Goal: Transaction & Acquisition: Purchase product/service

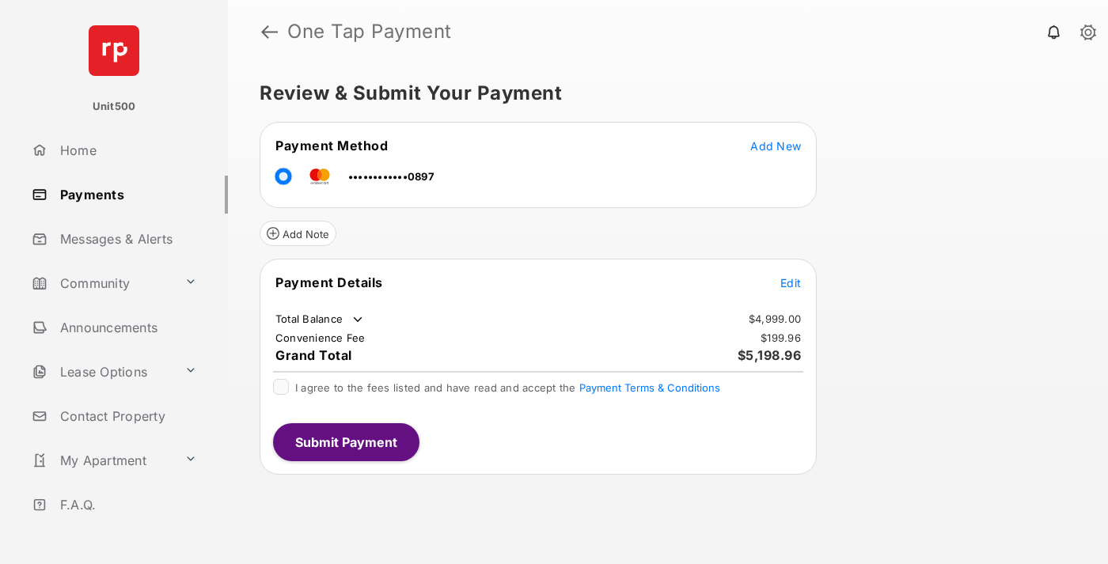
click at [791, 283] on span "Edit" at bounding box center [790, 282] width 21 height 13
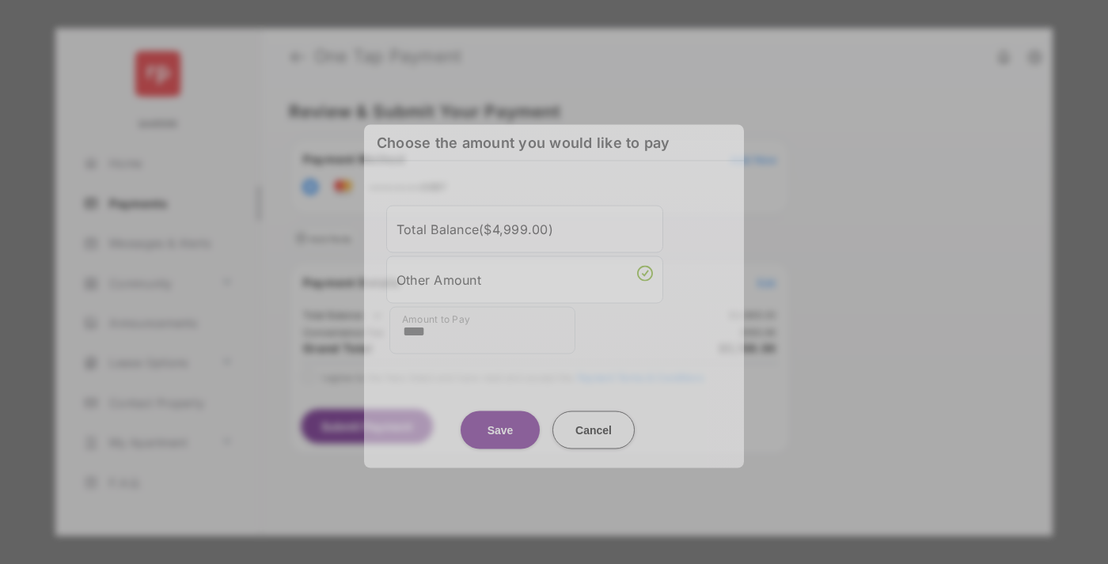
type input "****"
click at [500, 423] on button "Save" at bounding box center [500, 430] width 79 height 38
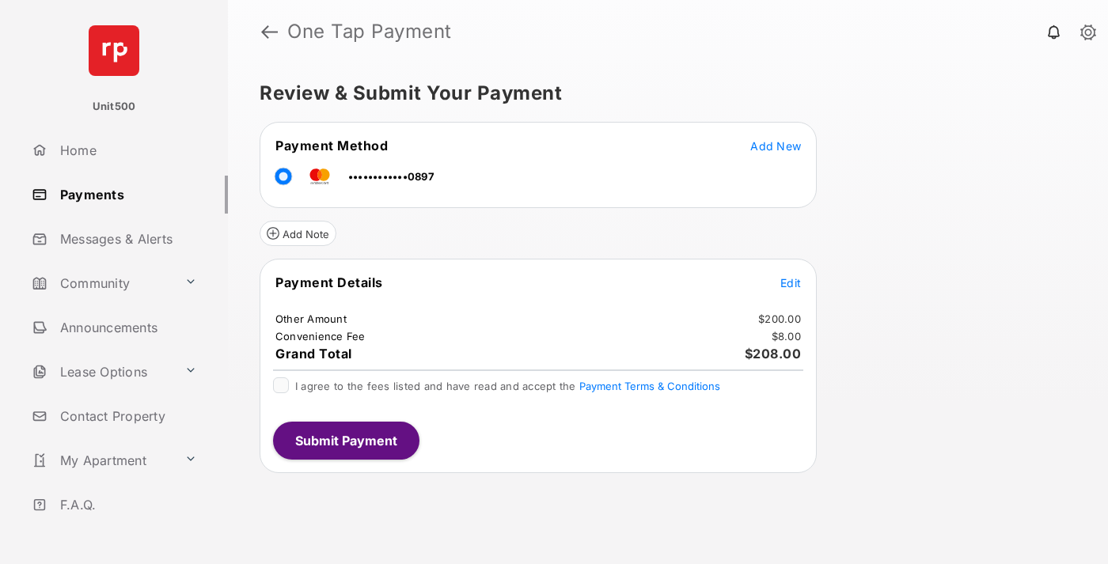
click at [791, 283] on span "Edit" at bounding box center [790, 282] width 21 height 13
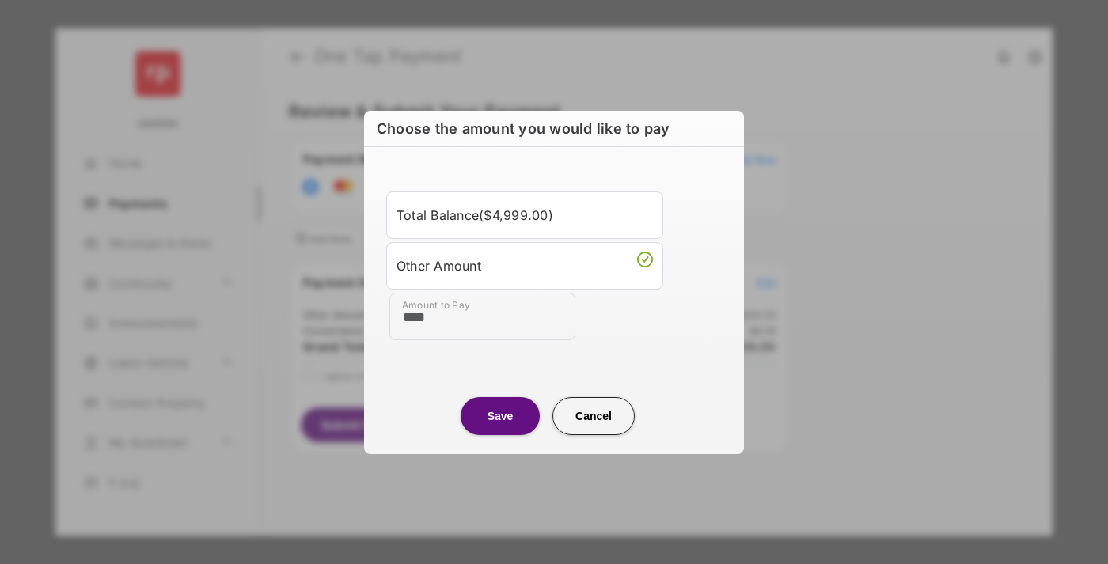
click at [500, 416] on button "Save" at bounding box center [500, 416] width 79 height 38
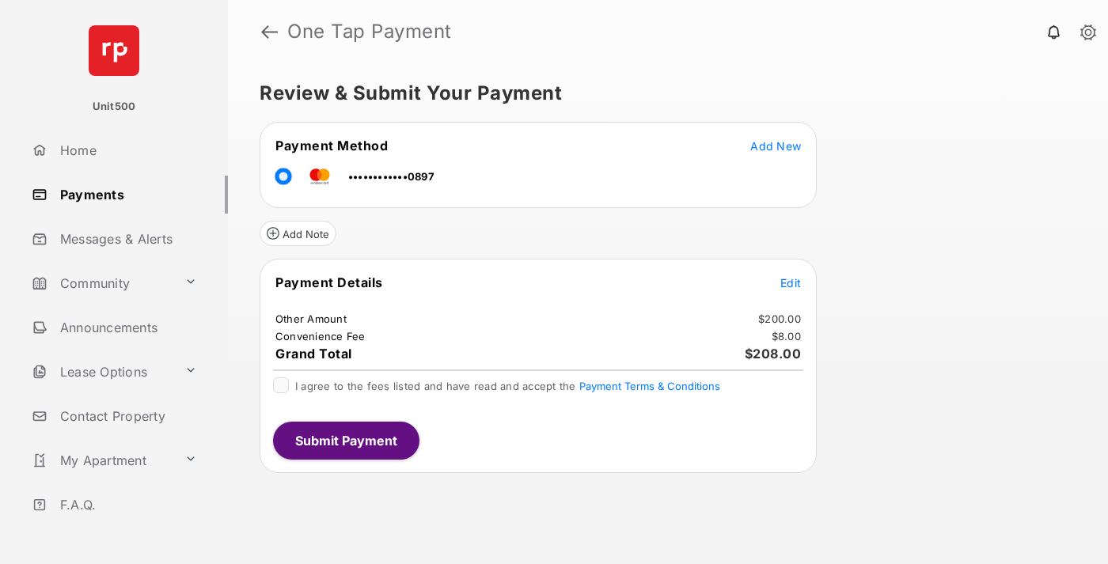
click at [345, 440] on button "Submit Payment" at bounding box center [346, 441] width 146 height 38
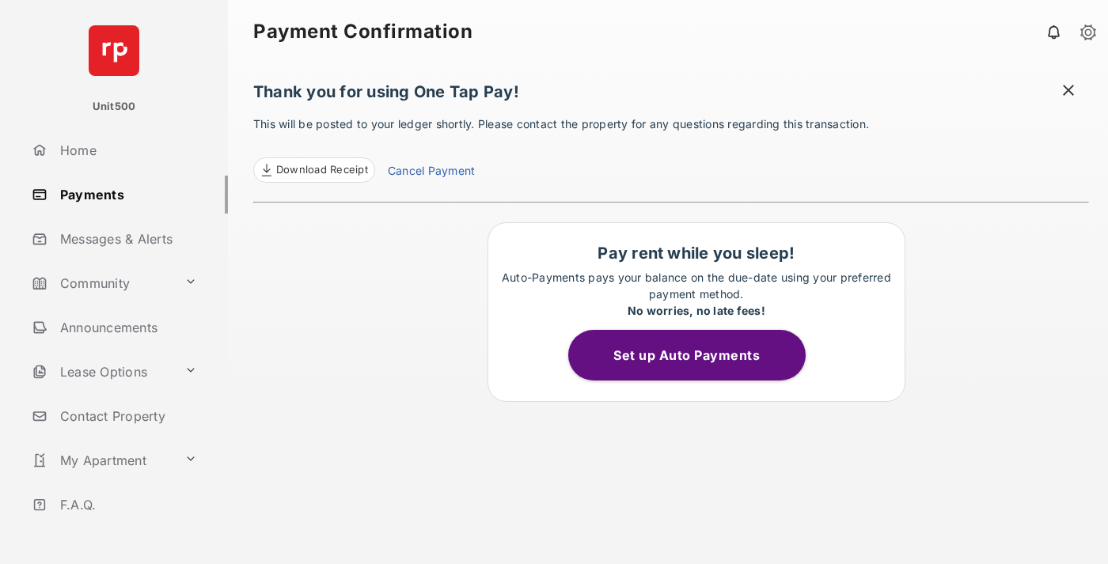
click at [313, 170] on span "Download Receipt" at bounding box center [322, 170] width 92 height 16
click at [1068, 92] on span at bounding box center [1069, 92] width 16 height 20
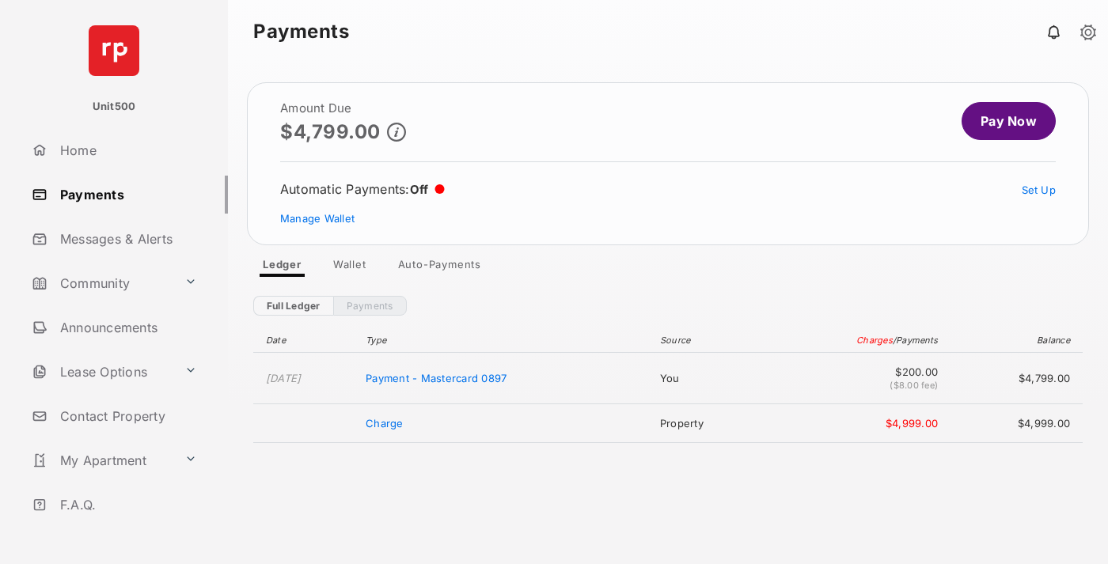
click at [317, 218] on link "Manage Wallet" at bounding box center [317, 218] width 74 height 13
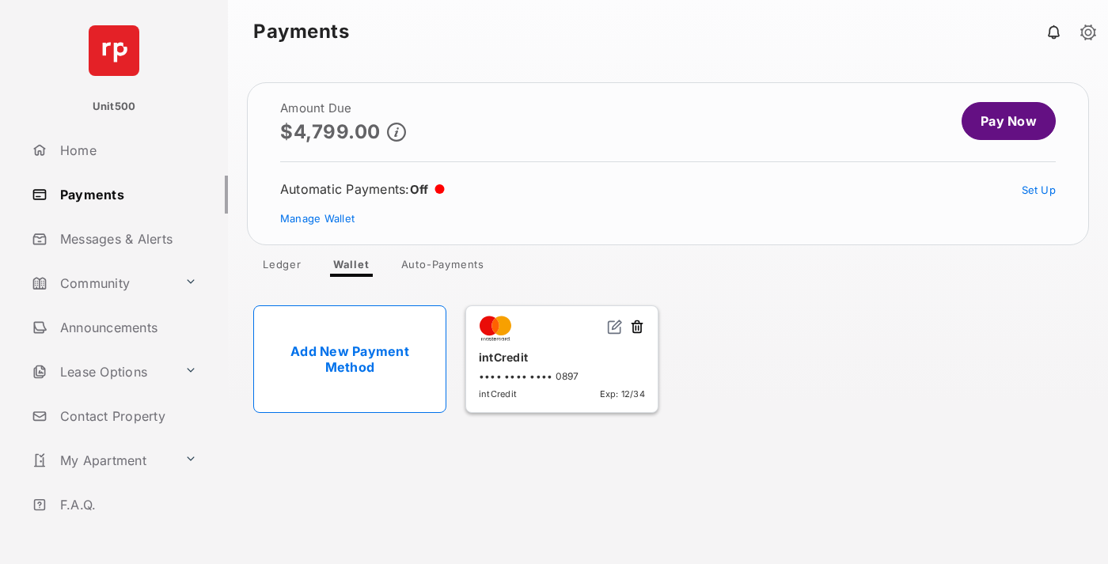
click at [637, 328] on button at bounding box center [637, 328] width 16 height 18
